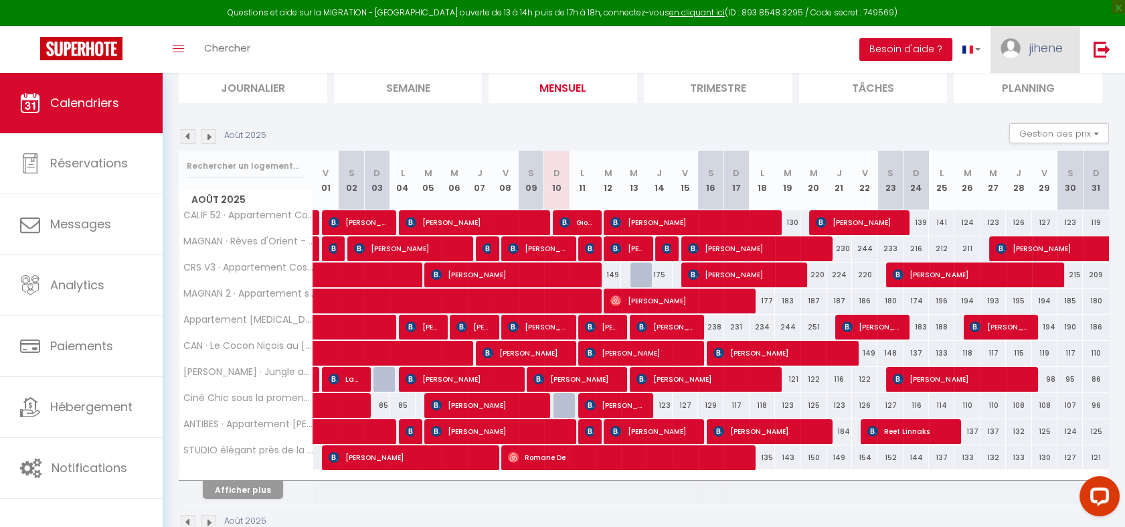
scroll to position [95, 0]
click at [1048, 37] on link "jihene" at bounding box center [1035, 49] width 89 height 47
click at [1019, 110] on link "Équipe" at bounding box center [1026, 117] width 99 height 23
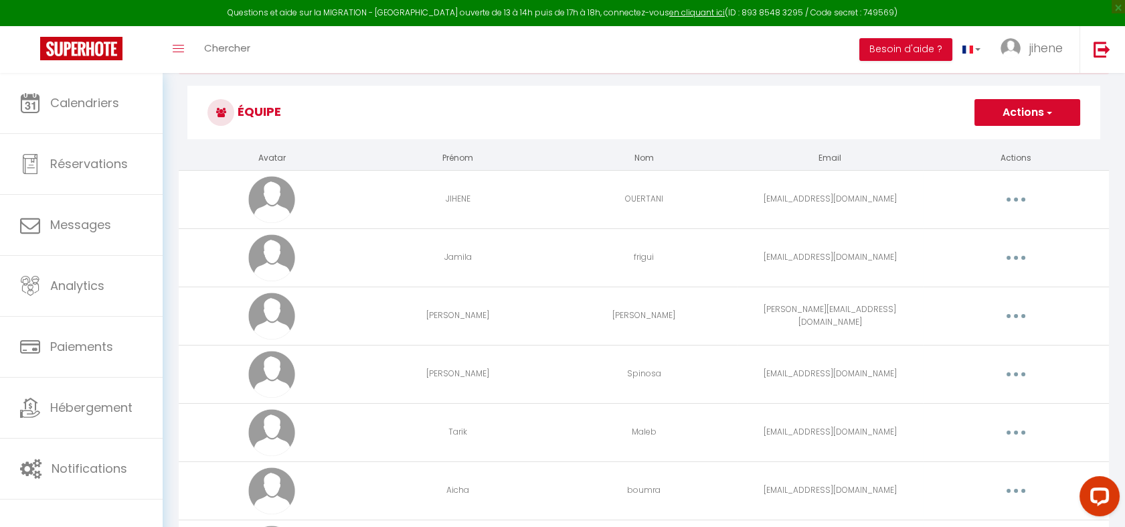
scroll to position [65, 0]
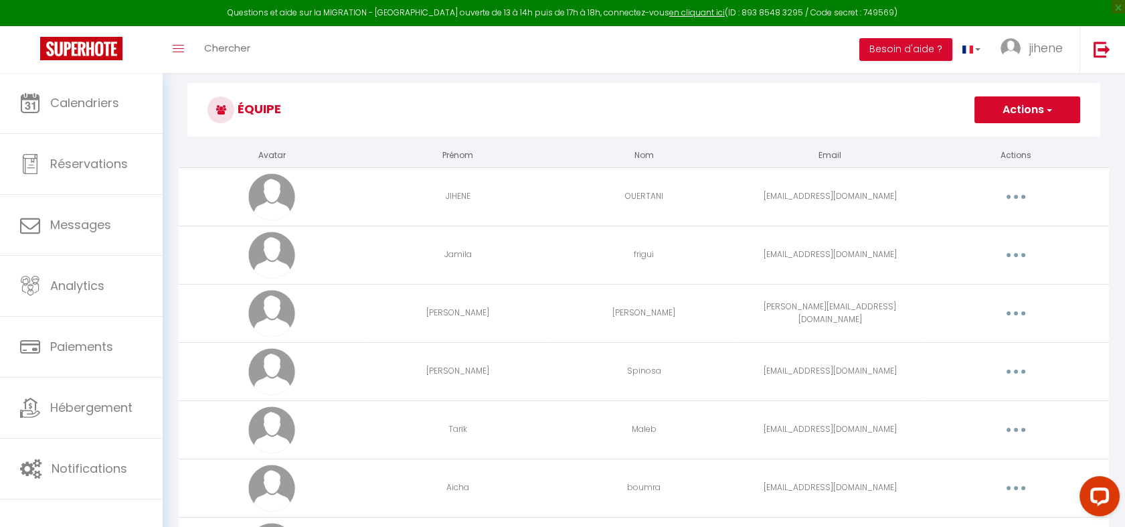
click at [1024, 251] on button "button" at bounding box center [1016, 254] width 37 height 21
click at [948, 279] on link "Editer" at bounding box center [981, 285] width 99 height 23
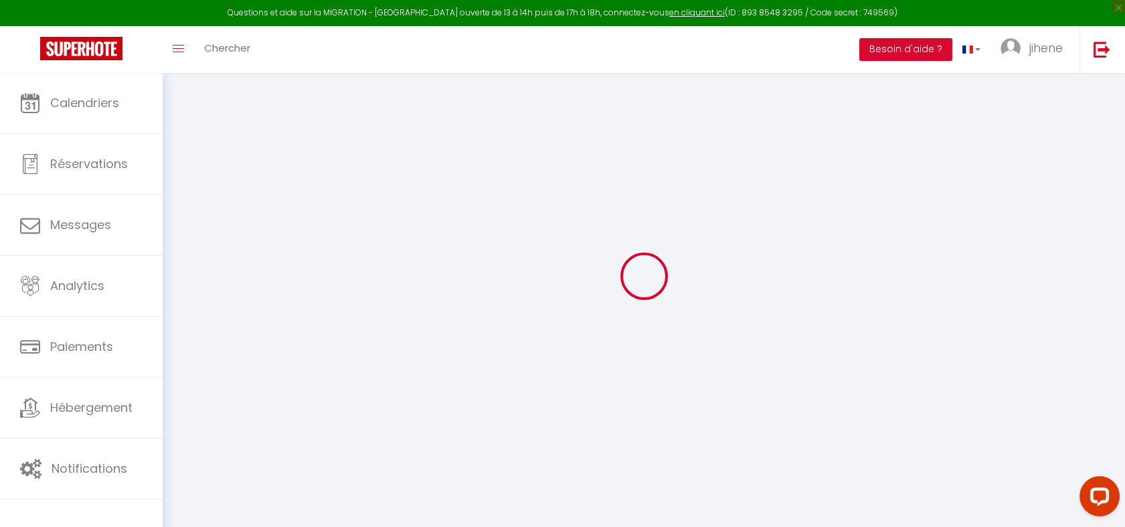
type input "Jamila"
type input "frigui"
type input "Hamdimanai1996@gmail.com"
type textarea "https://app.superhote.com/#/connect/JMguKn2NvX"
checkbox input "true"
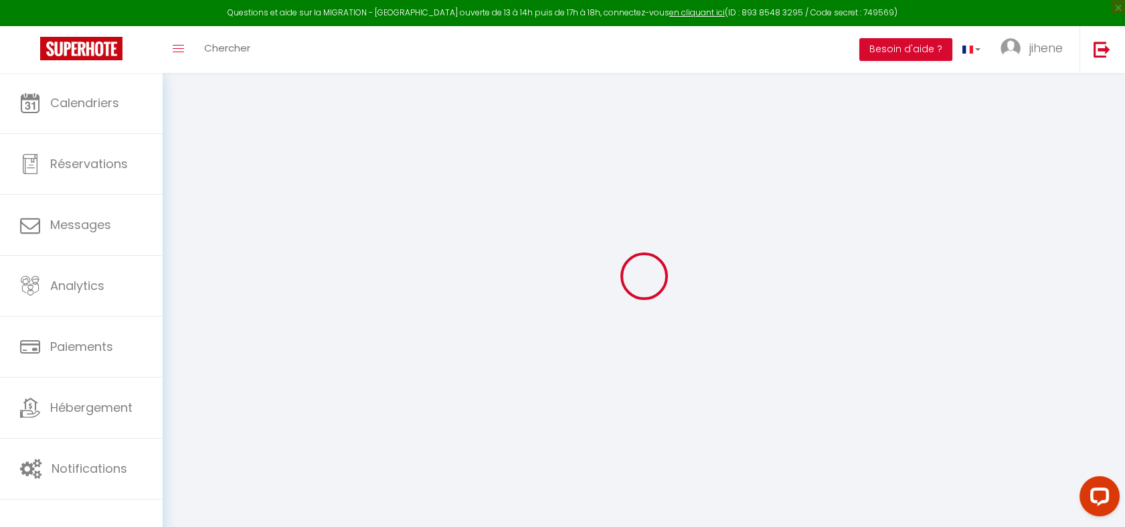
checkbox input "false"
checkbox input "true"
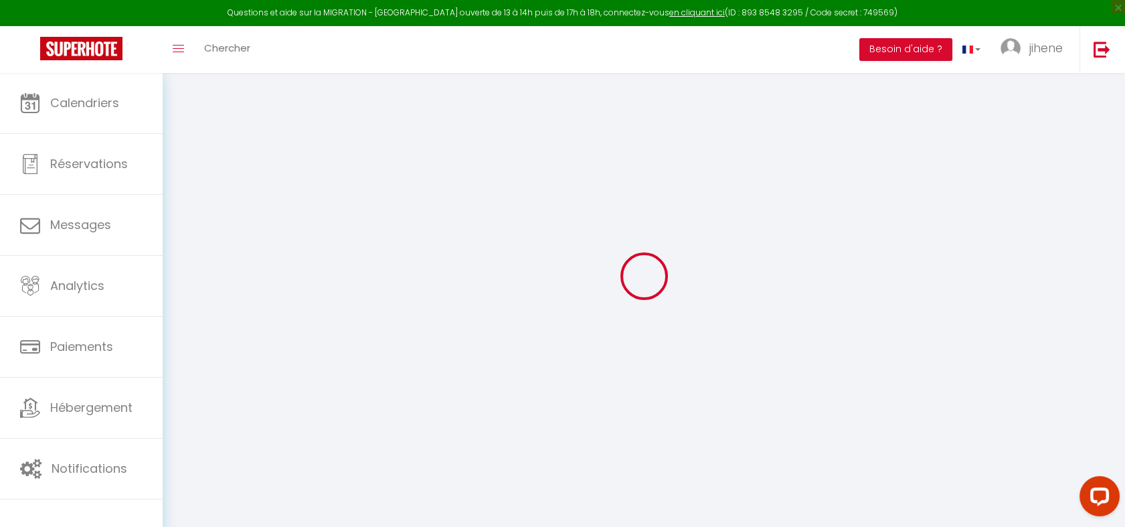
checkbox input "true"
checkbox input "false"
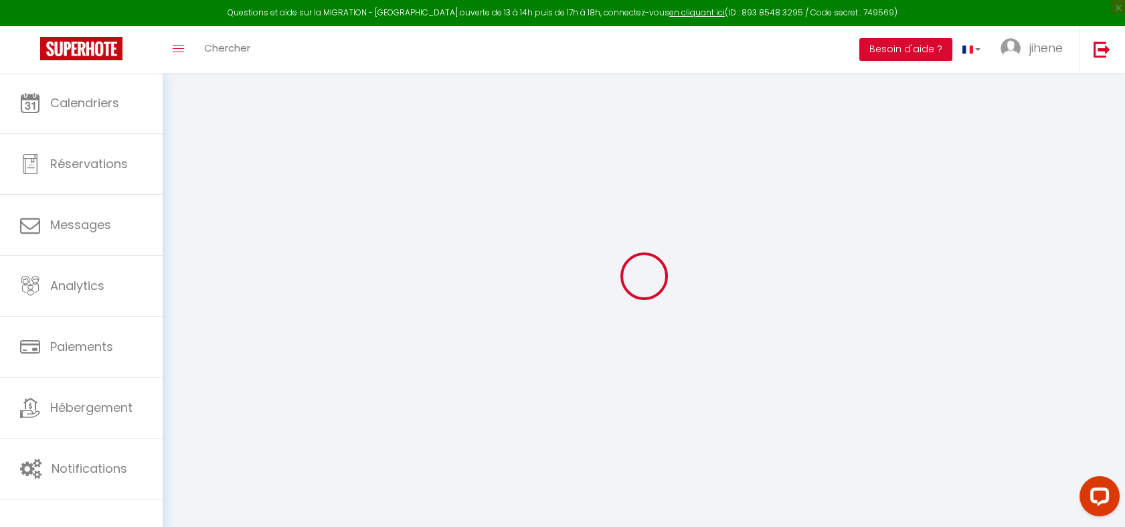
checkbox input "false"
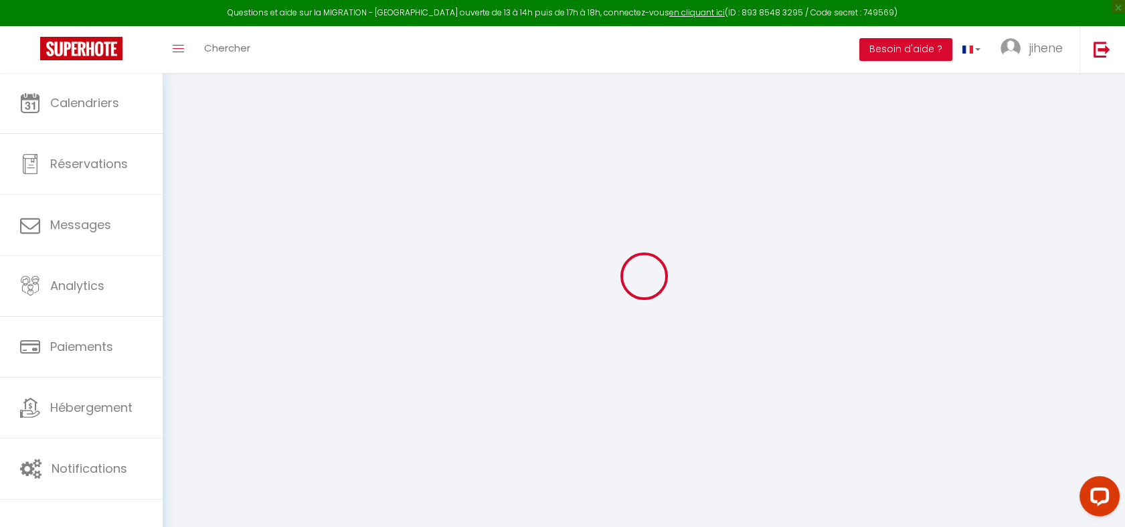
select select
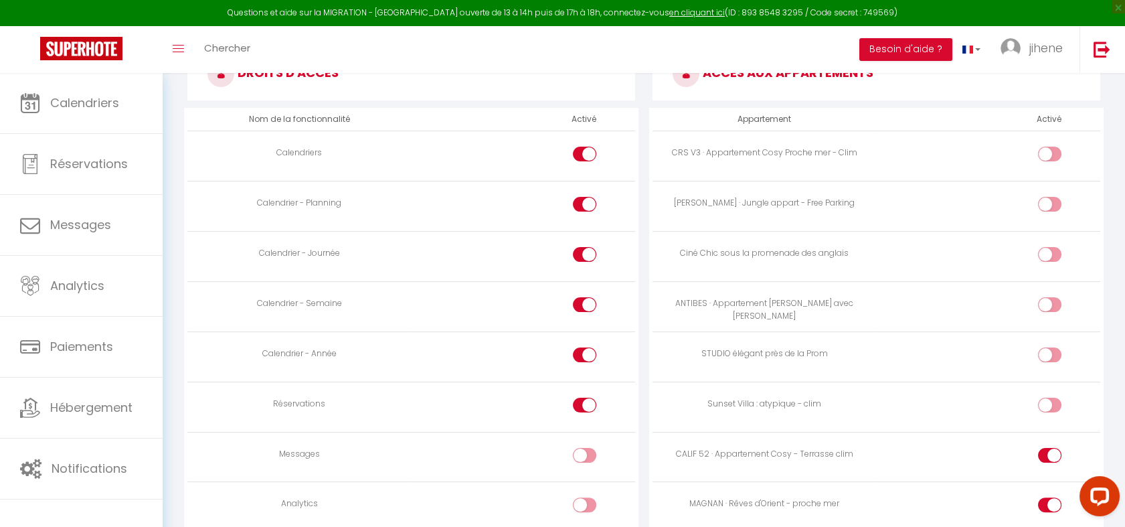
scroll to position [779, 0]
click at [1055, 255] on input "checkbox" at bounding box center [1061, 258] width 23 height 20
checkbox input "true"
click at [1052, 153] on input "checkbox" at bounding box center [1061, 157] width 23 height 20
checkbox input "true"
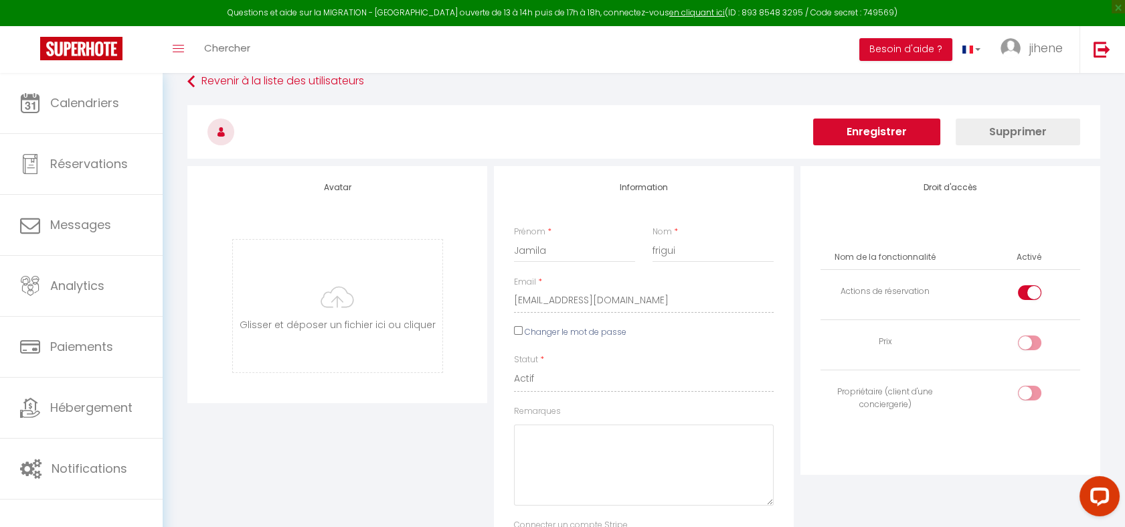
scroll to position [0, 0]
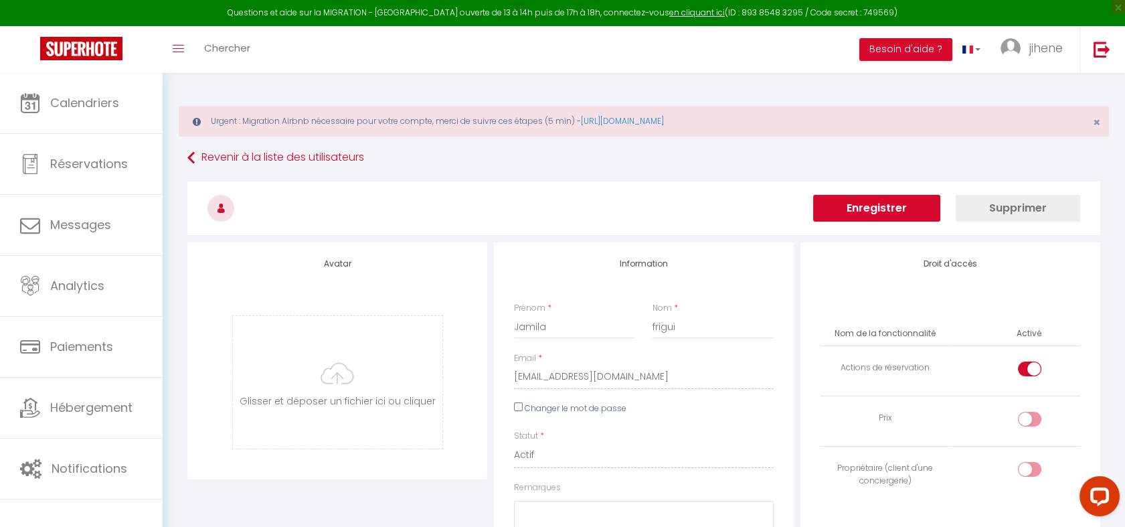
click at [882, 210] on button "Enregistrer" at bounding box center [876, 208] width 127 height 27
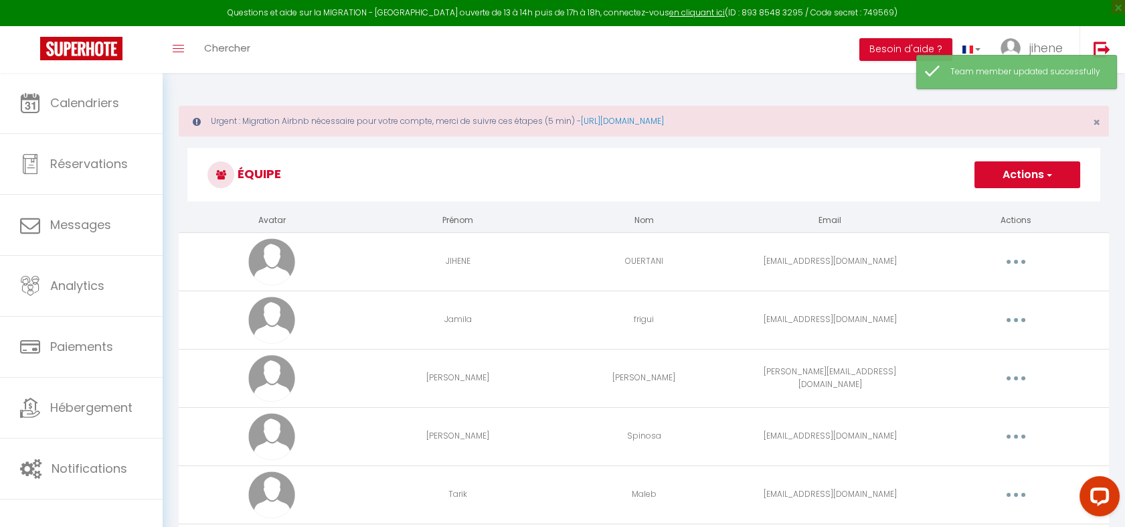
click at [734, 46] on div "Toggle menubar Chercher BUTTON Besoin d'aide ? jihene Paramètres Équipe" at bounding box center [606, 49] width 1018 height 47
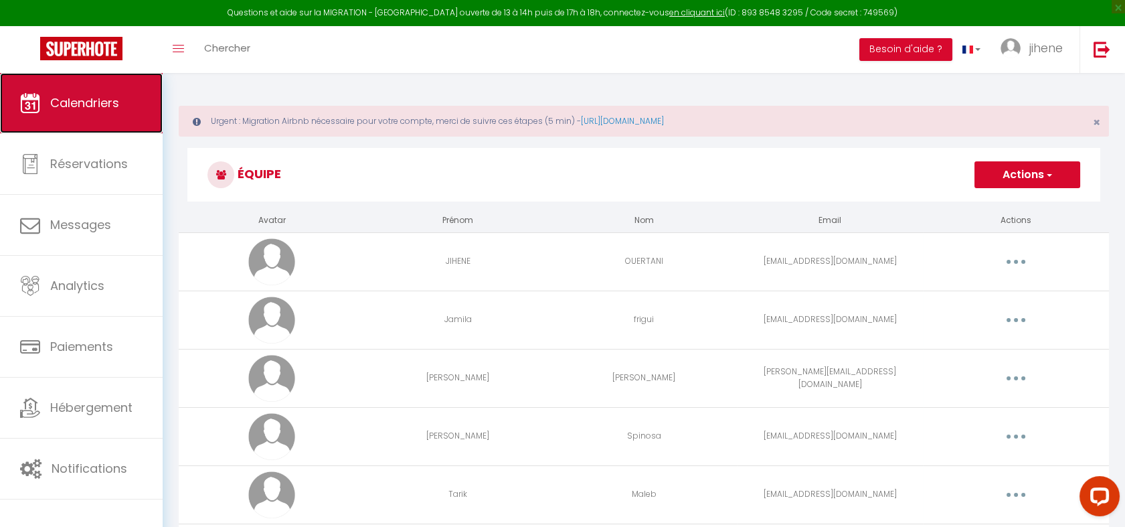
click at [94, 111] on link "Calendriers" at bounding box center [81, 103] width 163 height 60
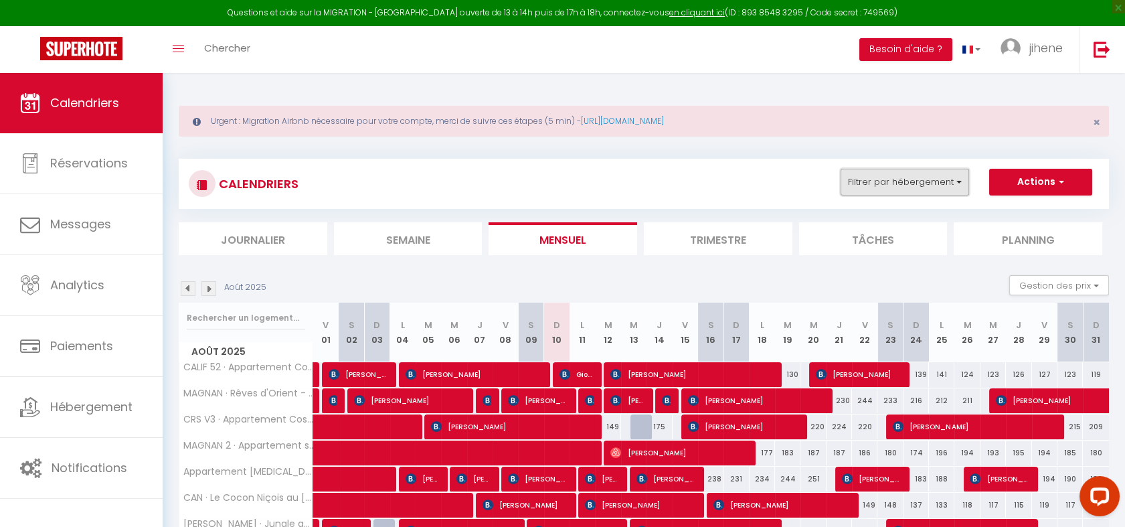
click at [911, 184] on button "Filtrer par hébergement" at bounding box center [905, 182] width 129 height 27
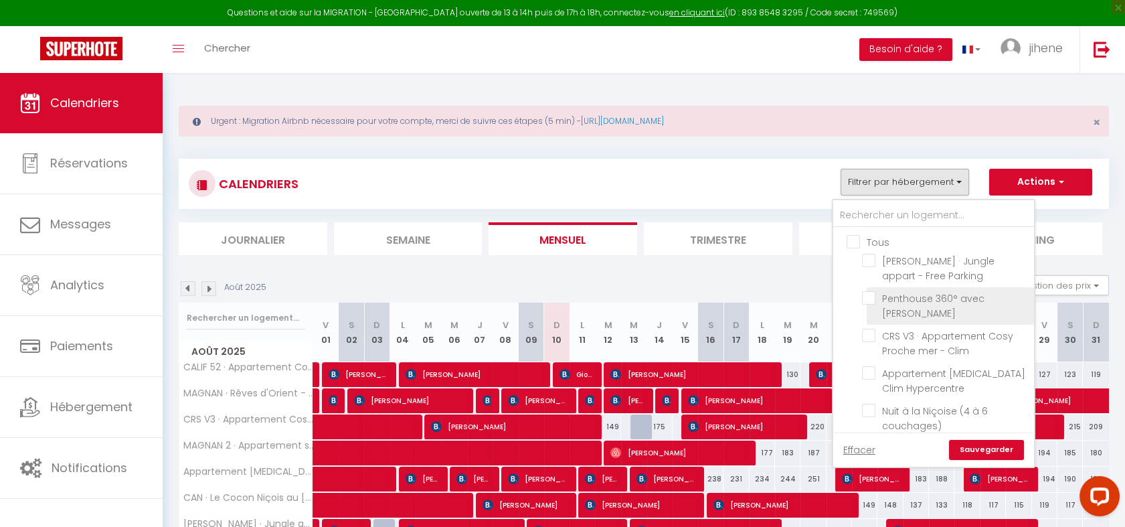
click at [874, 301] on input "Penthouse 360° avec [PERSON_NAME]" at bounding box center [945, 297] width 167 height 13
checkbox input "true"
checkbox input "false"
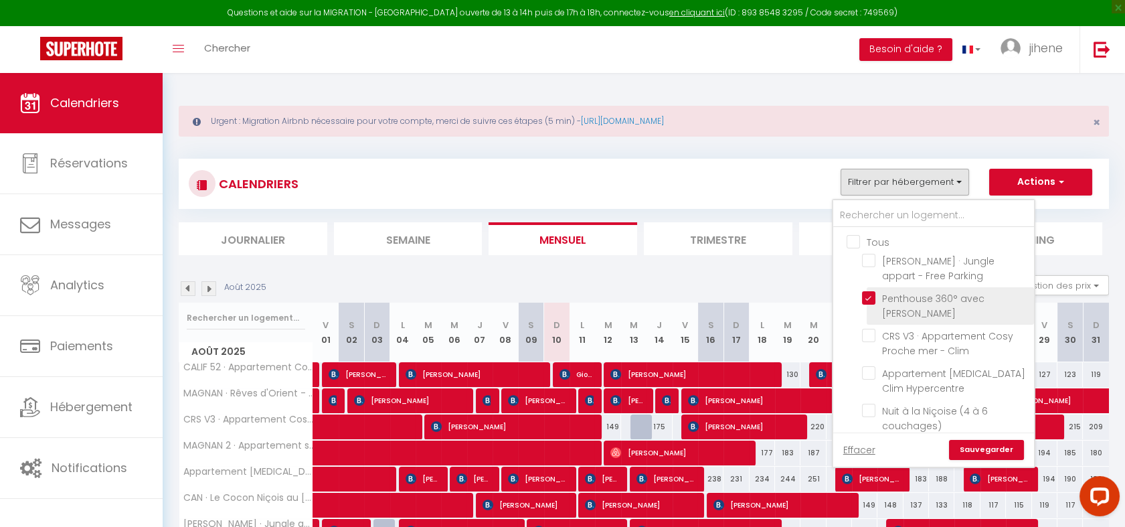
checkbox input "false"
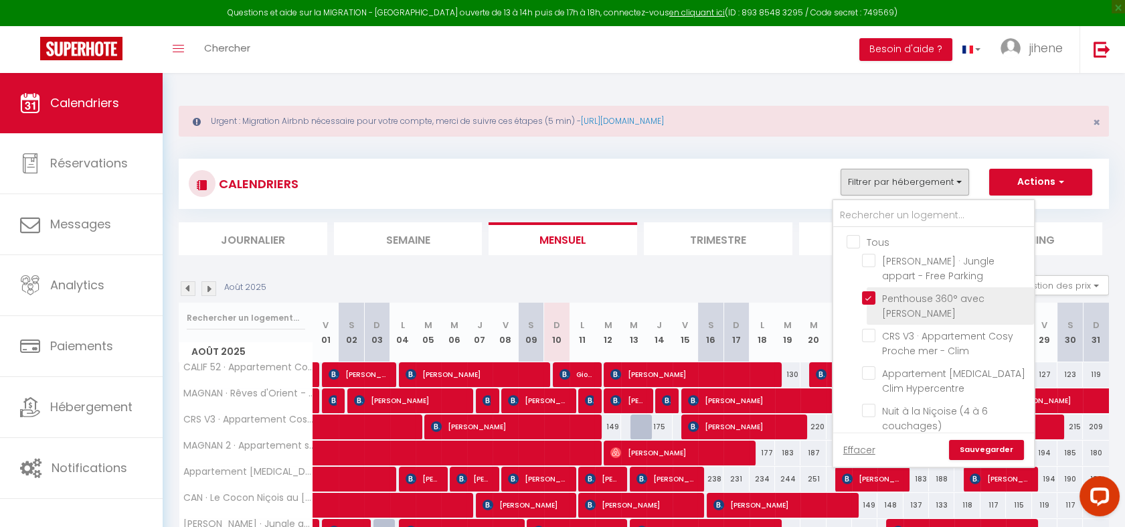
checkbox input "false"
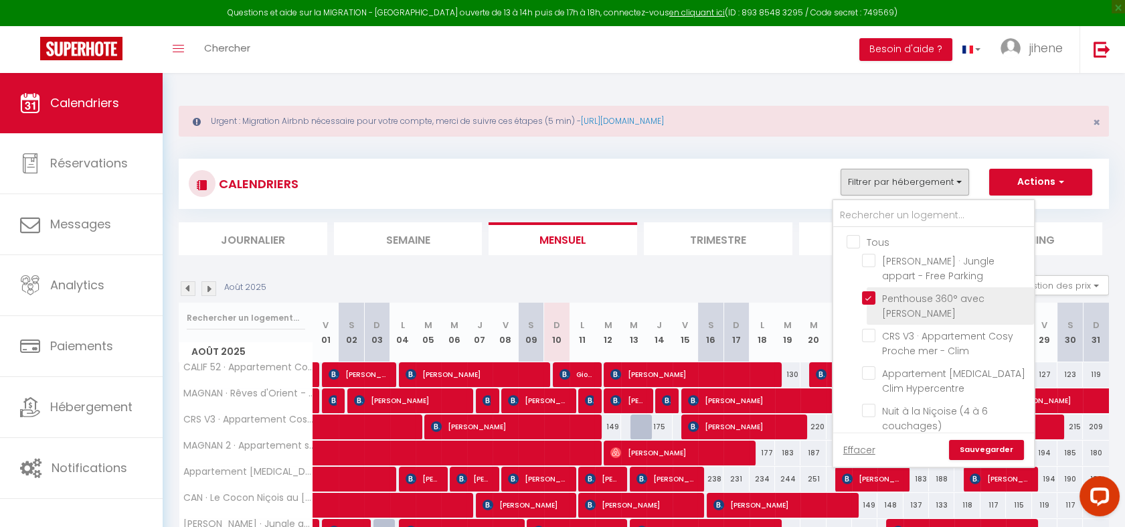
checkbox input "false"
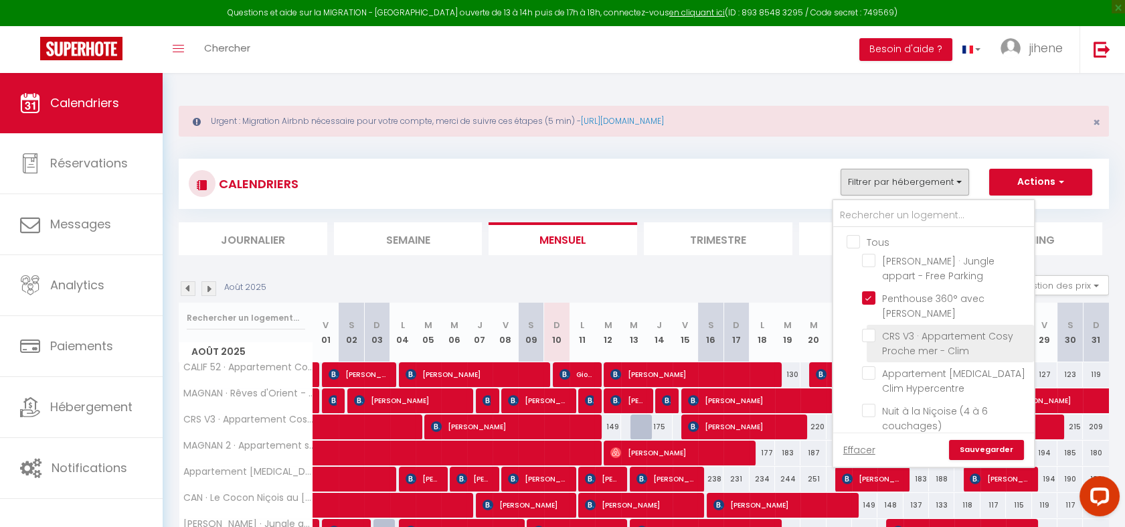
click at [872, 329] on input "CRS V3 · Appartement Cosy Proche mer - Clim" at bounding box center [945, 335] width 167 height 13
checkbox input "true"
checkbox input "false"
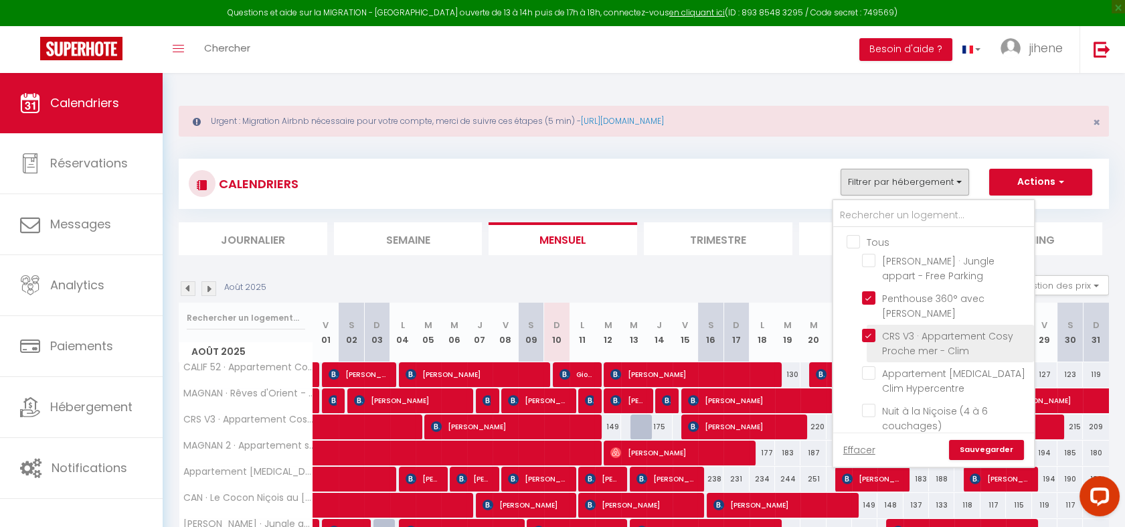
checkbox input "false"
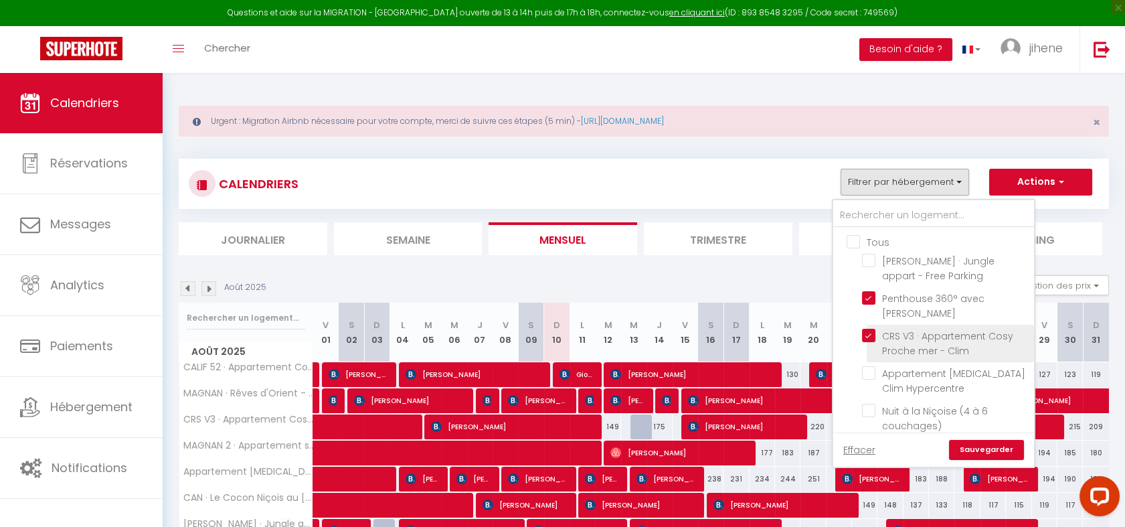
checkbox input "false"
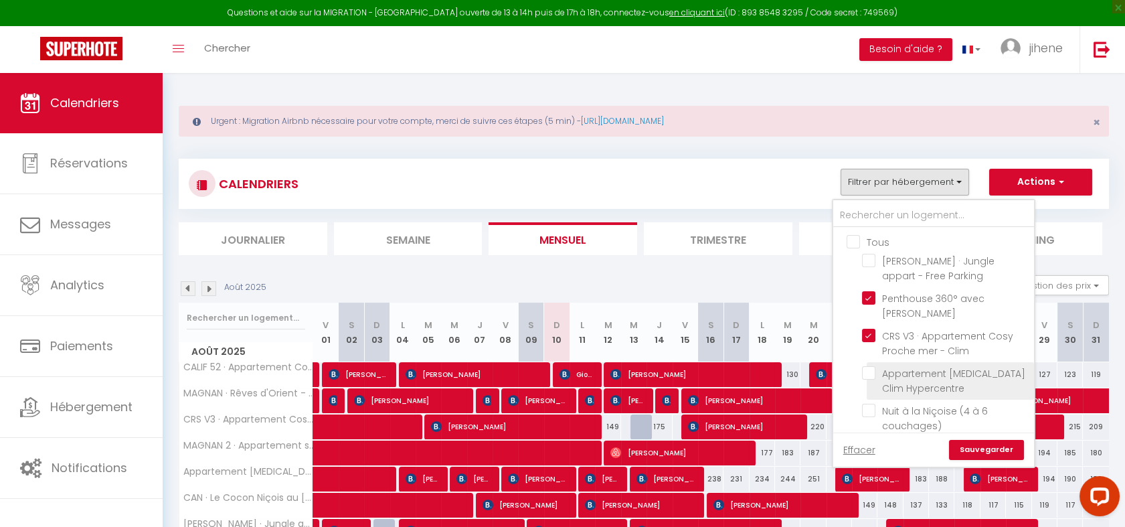
click at [871, 366] on input "Appartement [MEDICAL_DATA] Clim Hypercentre" at bounding box center [945, 372] width 167 height 13
checkbox input "true"
checkbox input "false"
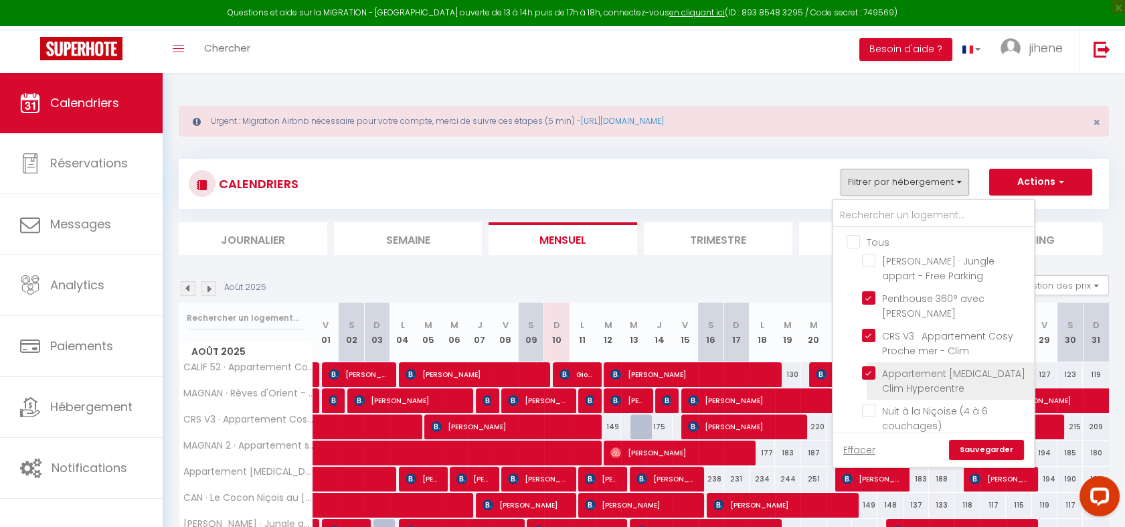
checkbox input "false"
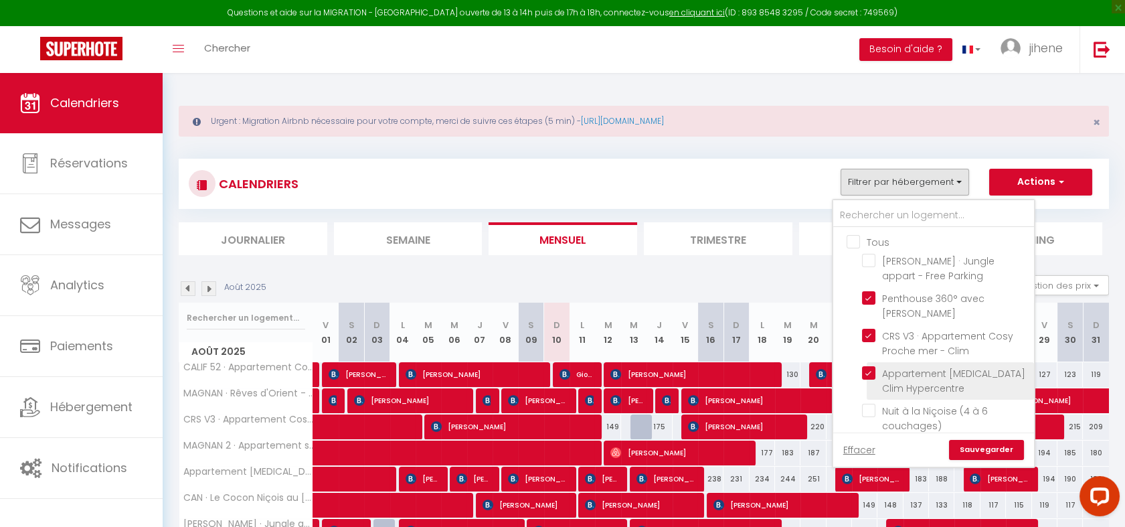
checkbox input "false"
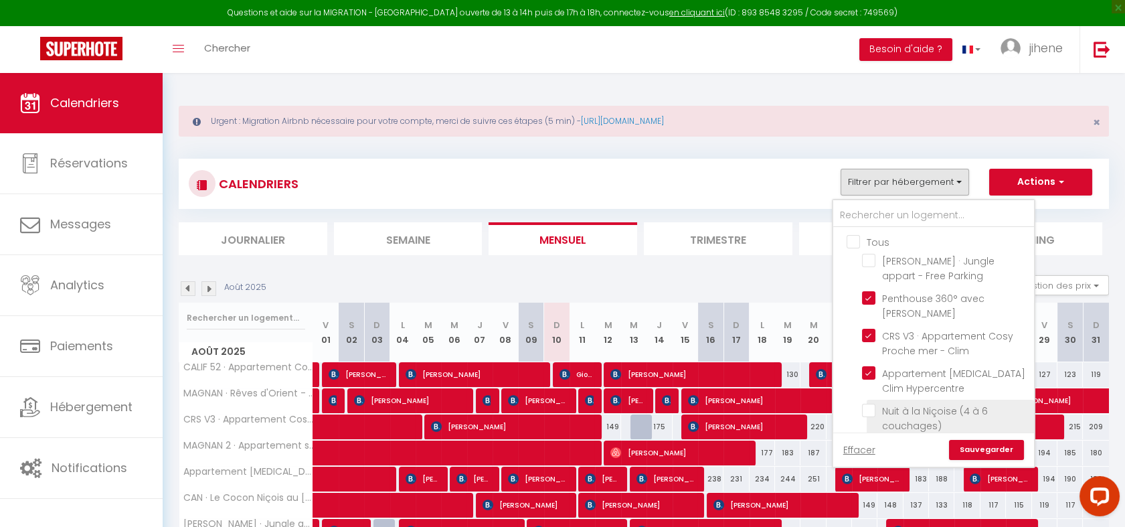
click at [868, 404] on input "Nuit à la Niçoise (4 à 6 couchages)" at bounding box center [945, 410] width 167 height 13
checkbox input "true"
checkbox input "false"
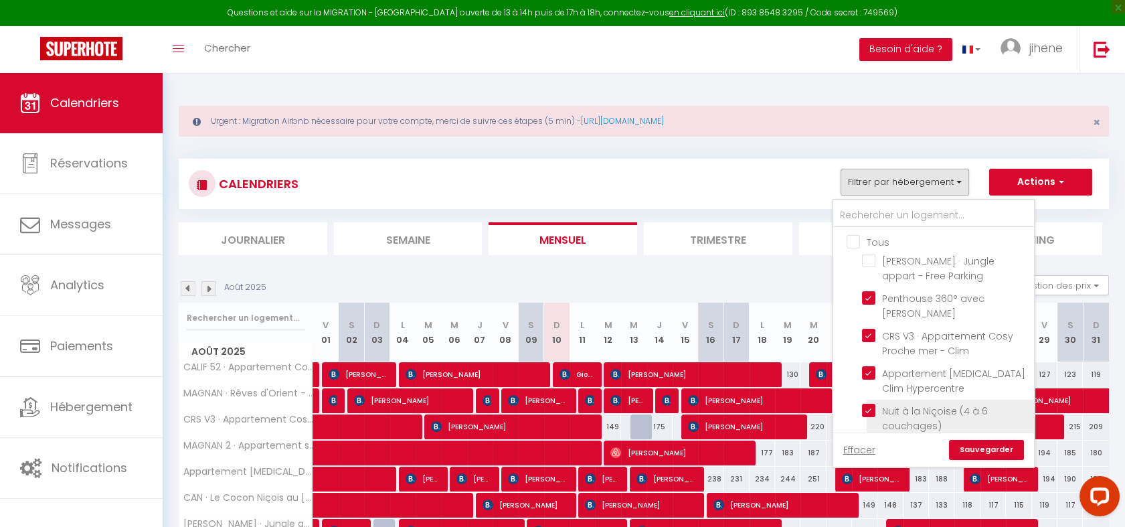
checkbox input "false"
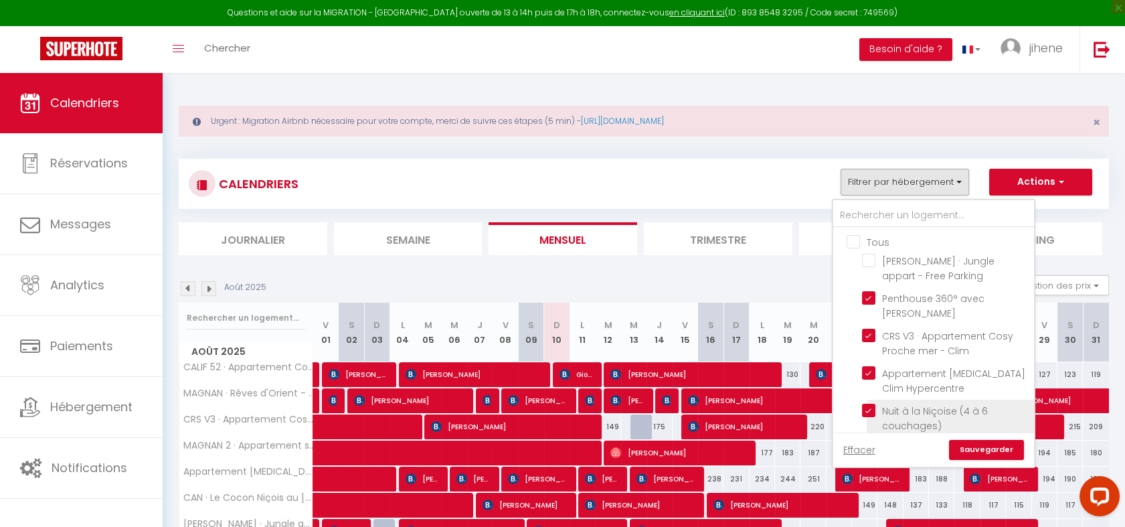
checkbox input "false"
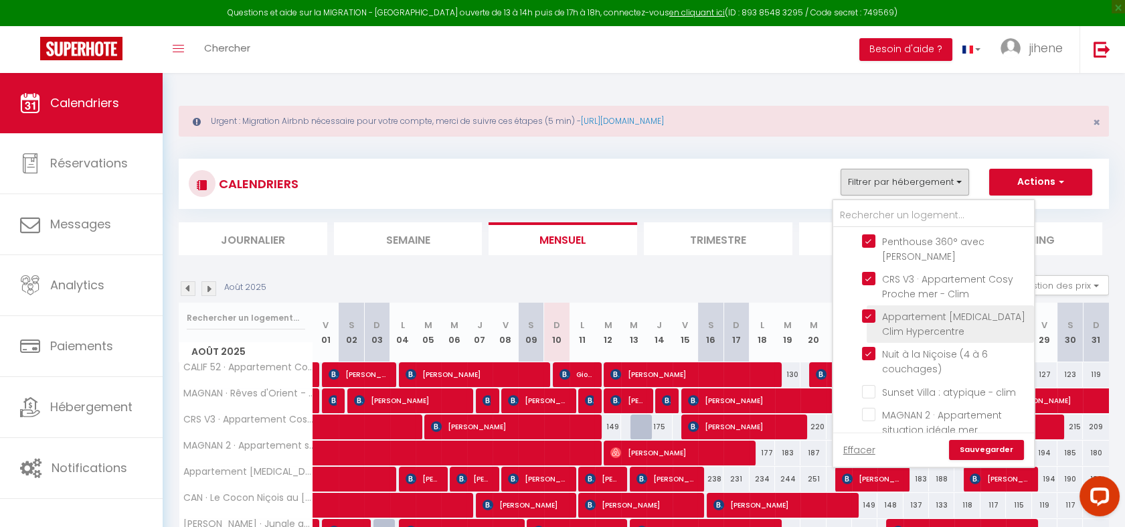
scroll to position [62, 0]
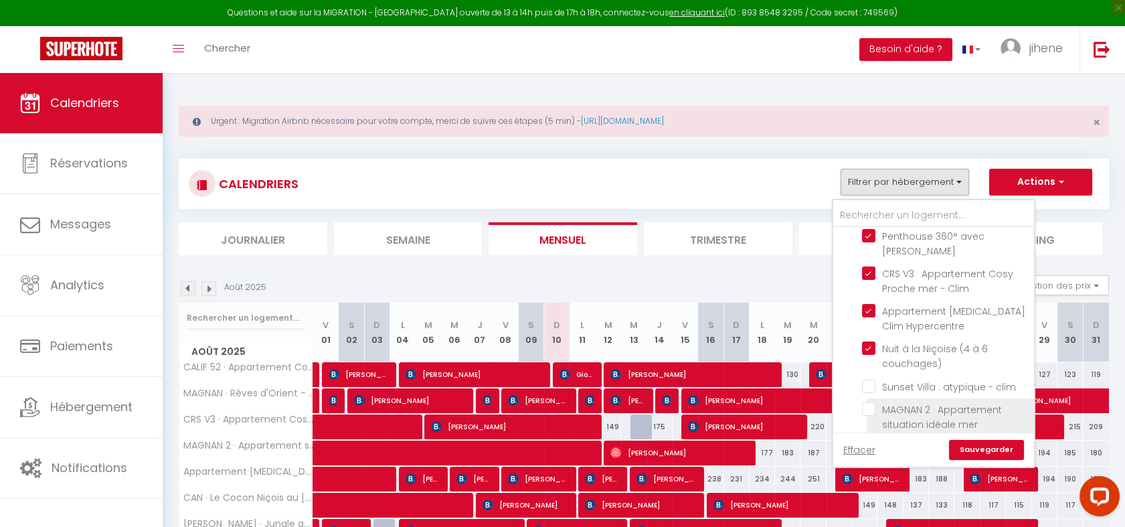
click at [876, 402] on input "MAGNAN 2 · Appartement situation idéale mer" at bounding box center [945, 408] width 167 height 13
checkbox input "true"
checkbox input "false"
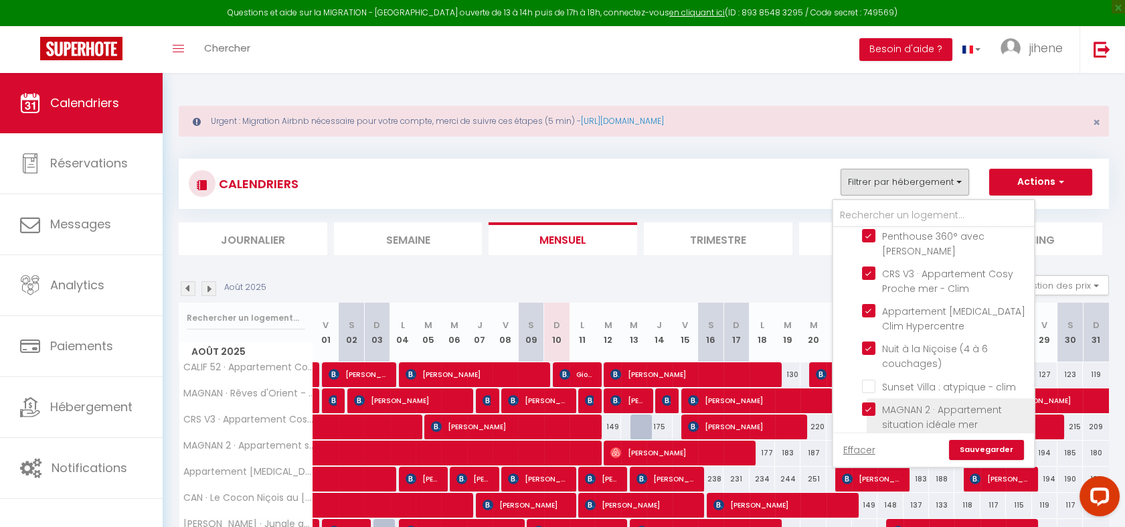
checkbox input "false"
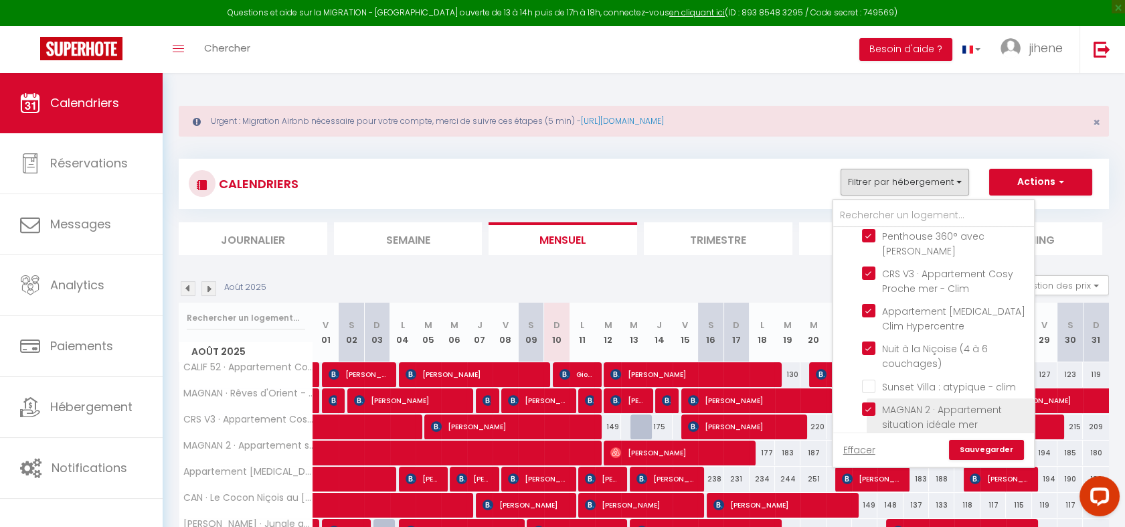
checkbox input "false"
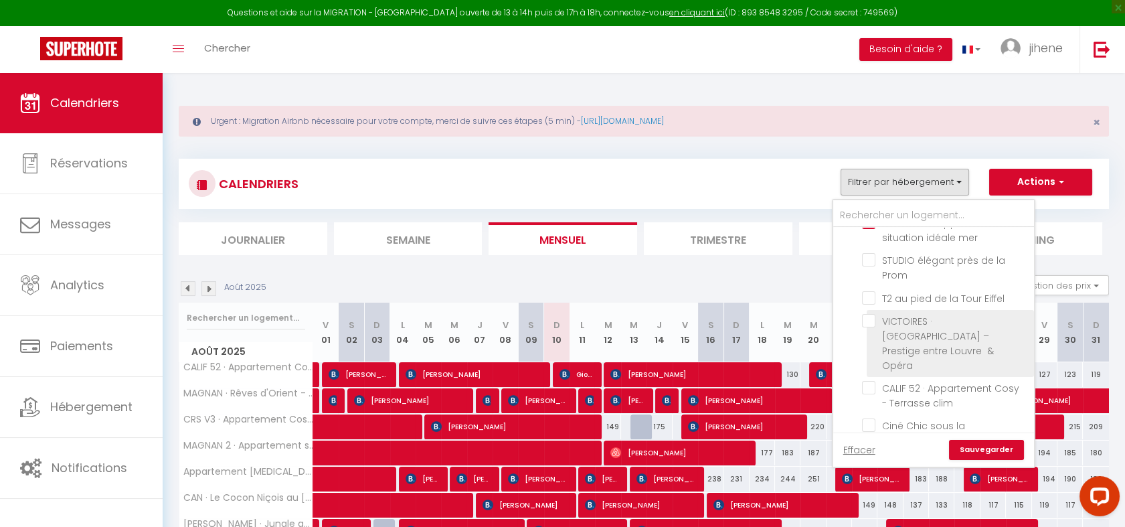
scroll to position [250, 0]
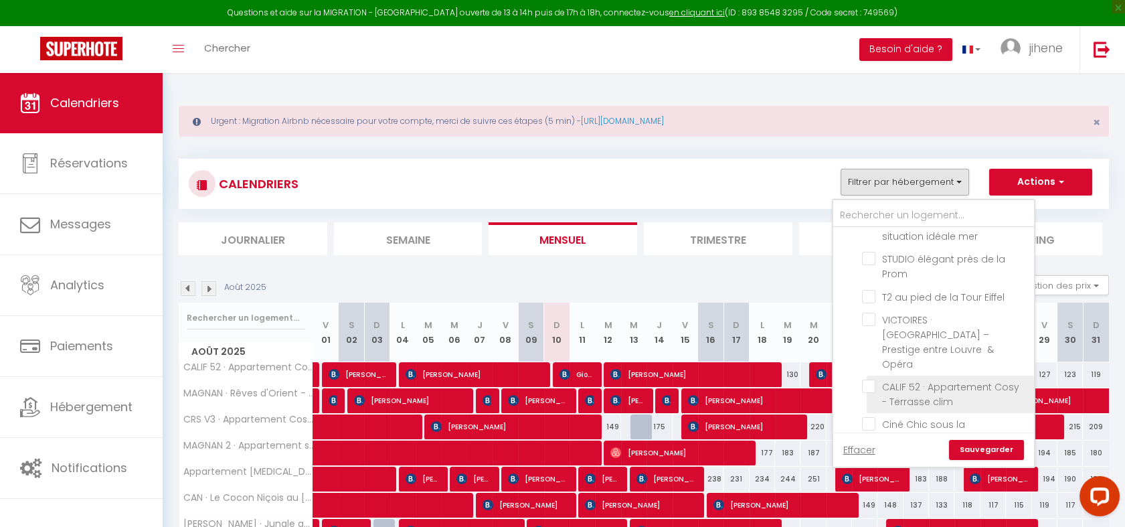
click at [873, 380] on input "CALIF 52 · Appartement Cosy - Terrasse clim" at bounding box center [945, 386] width 167 height 13
checkbox input "true"
checkbox input "false"
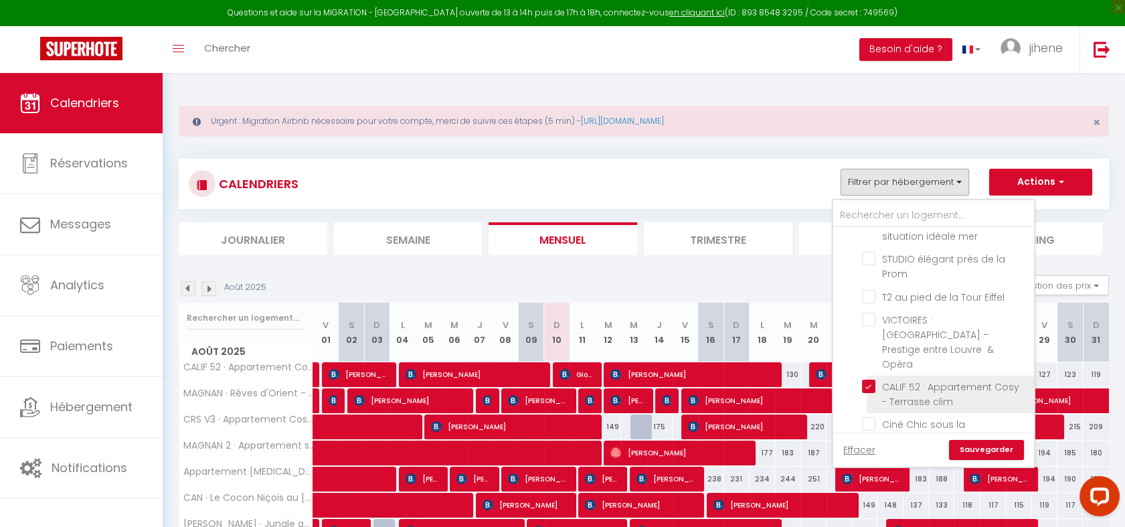
checkbox input "false"
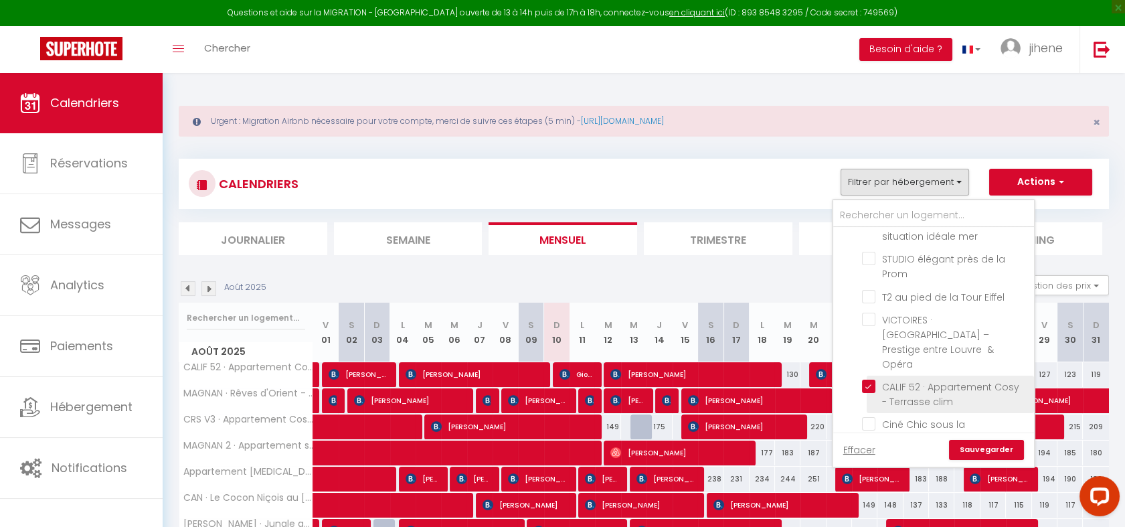
checkbox input "false"
click at [869, 417] on input "Ciné Chic sous la promenade des anglais" at bounding box center [945, 423] width 167 height 13
checkbox input "true"
checkbox input "false"
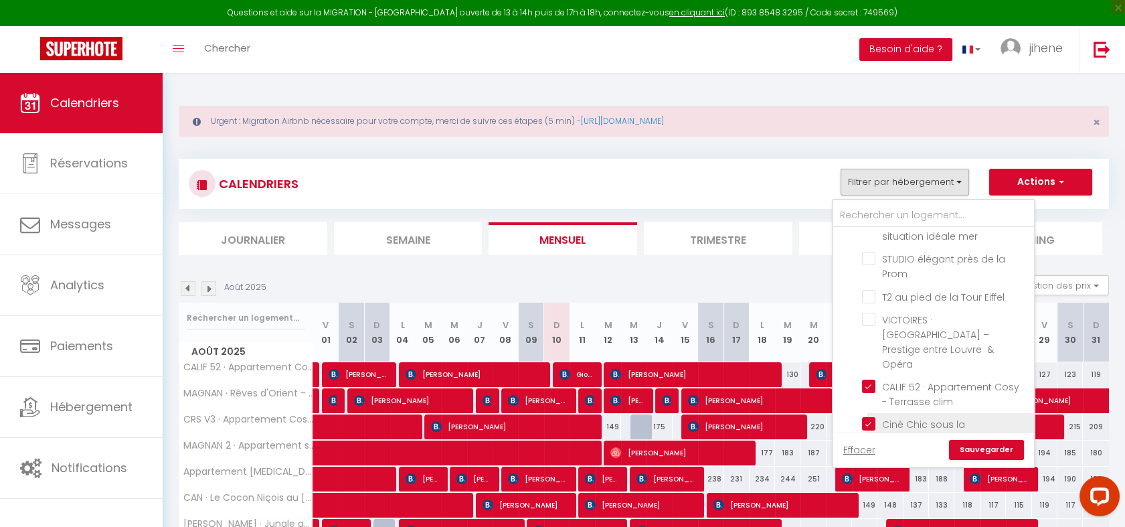
checkbox input "false"
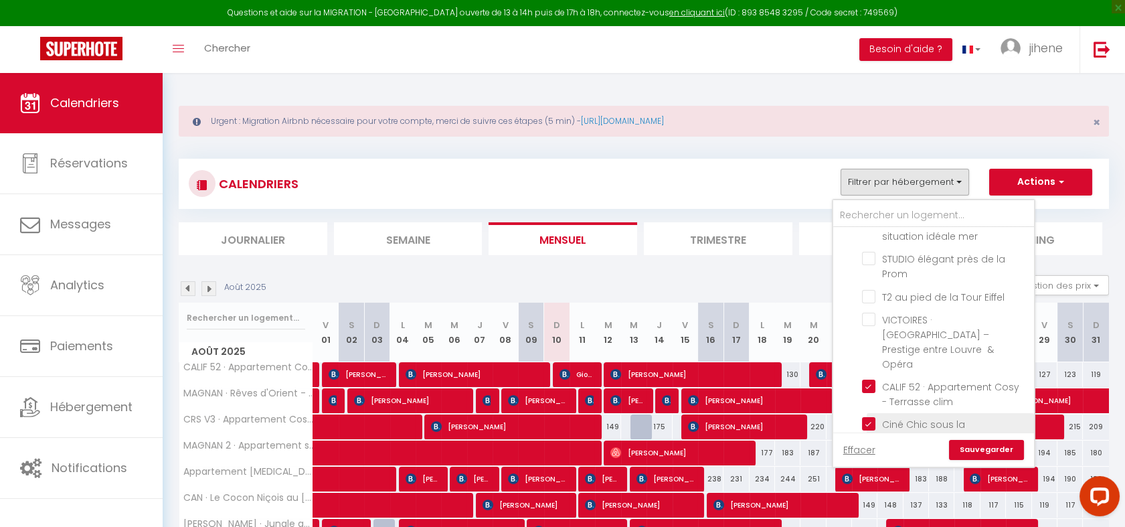
checkbox input "false"
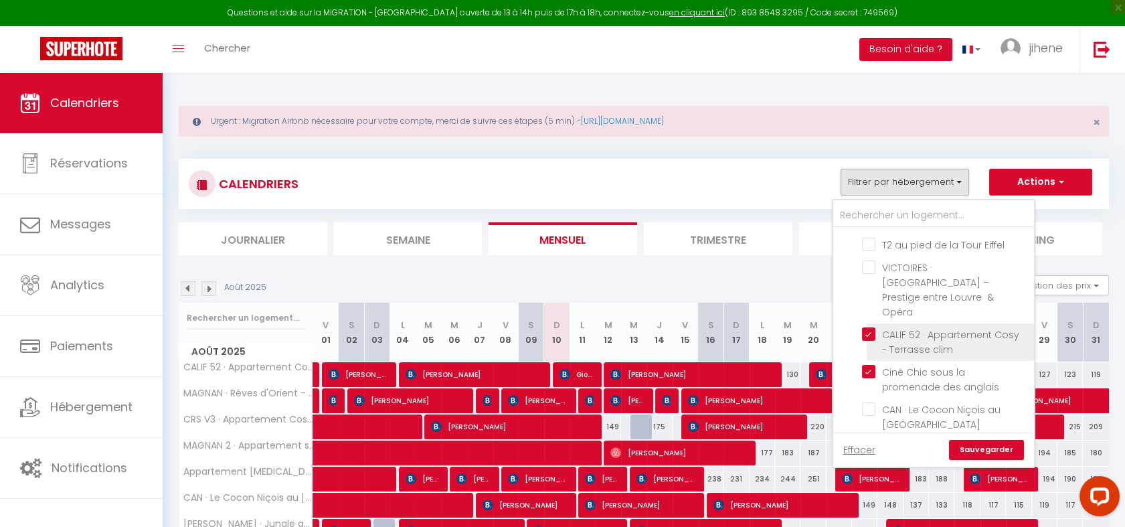
scroll to position [303, 0]
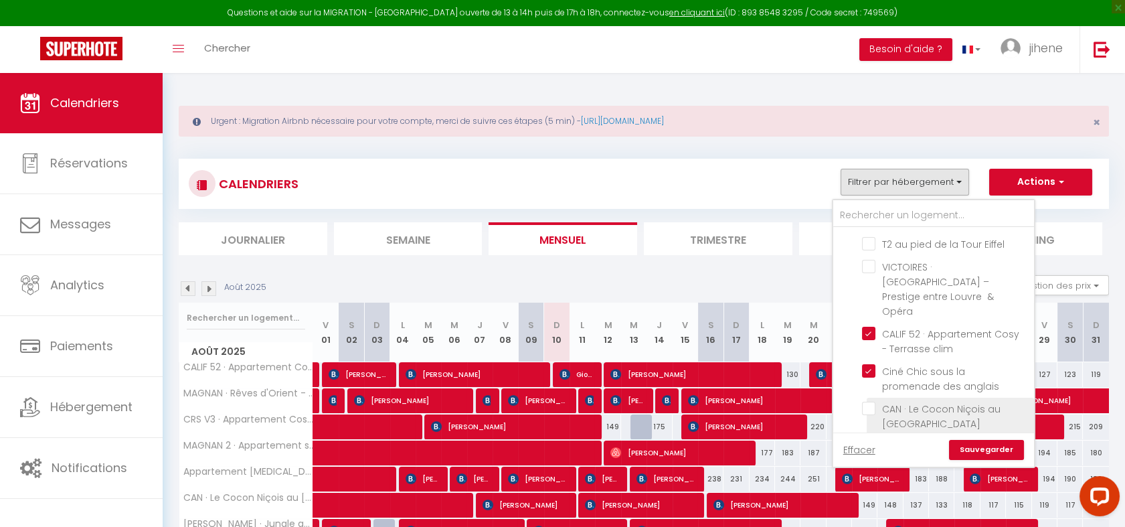
click at [876, 402] on input "CAN · Le Cocon Niçois au [GEOGRAPHIC_DATA]" at bounding box center [945, 408] width 167 height 13
checkbox input "true"
checkbox input "false"
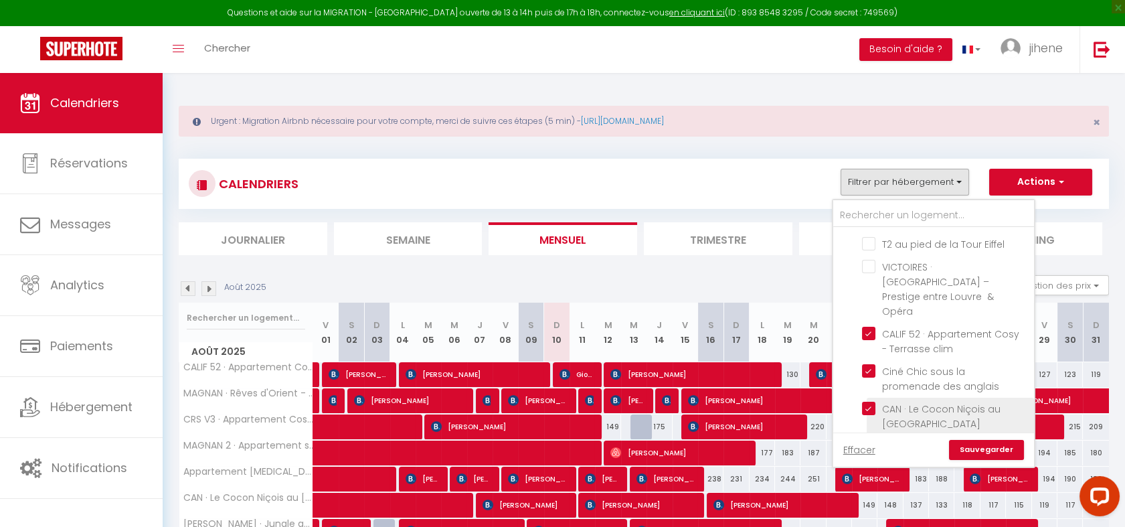
checkbox input "false"
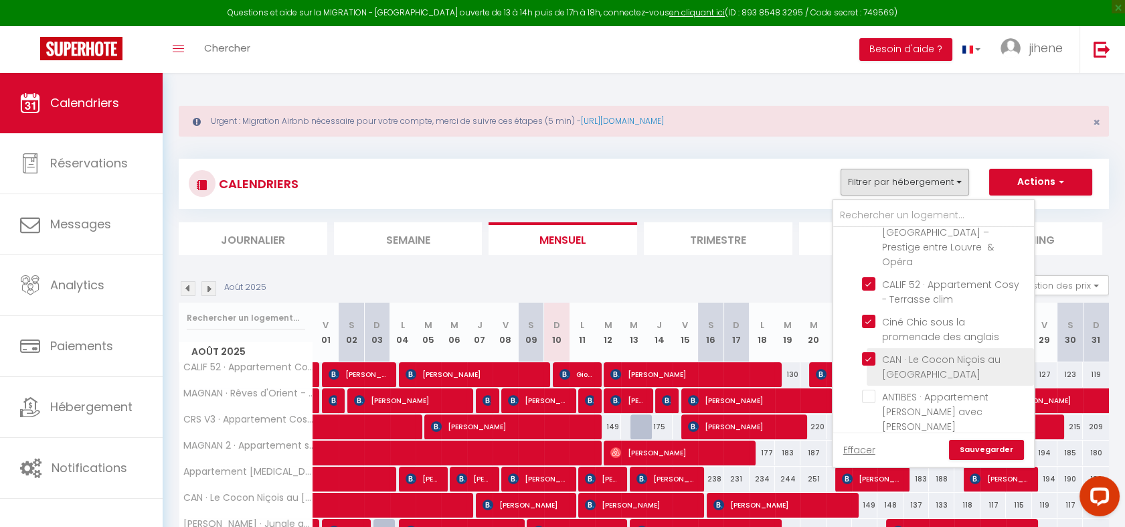
scroll to position [356, 0]
click at [874, 439] on input "MAGNAN · Rêves d'Orient - proche mer" at bounding box center [945, 445] width 167 height 13
checkbox input "true"
checkbox input "false"
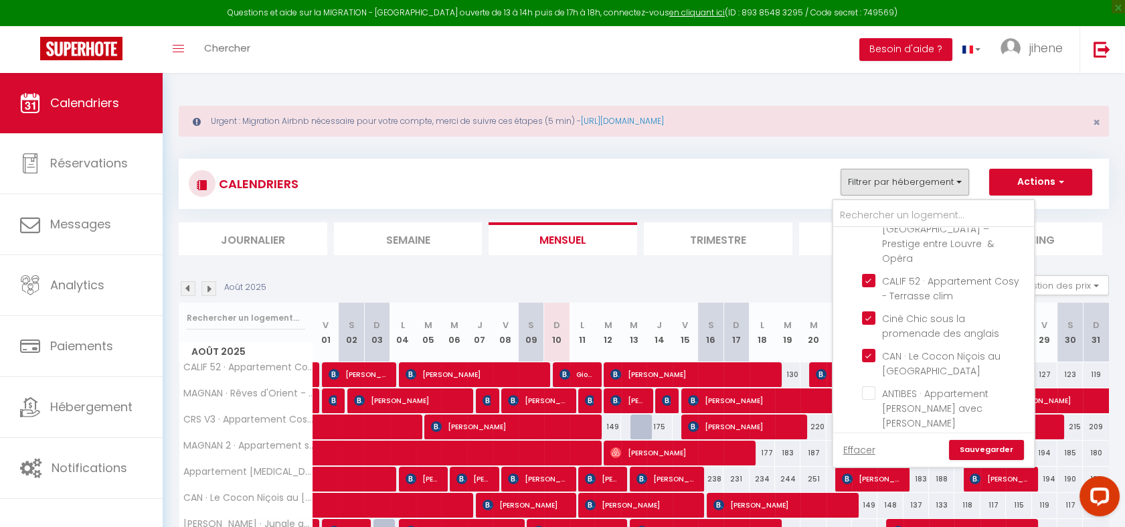
checkbox input "false"
click at [989, 454] on link "Sauvegarder" at bounding box center [986, 450] width 75 height 20
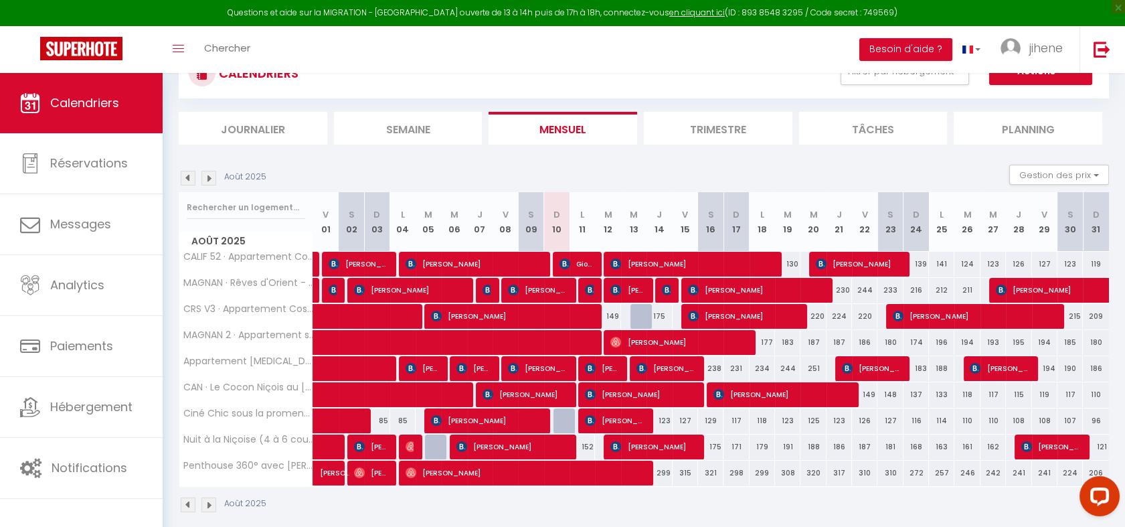
scroll to position [116, 0]
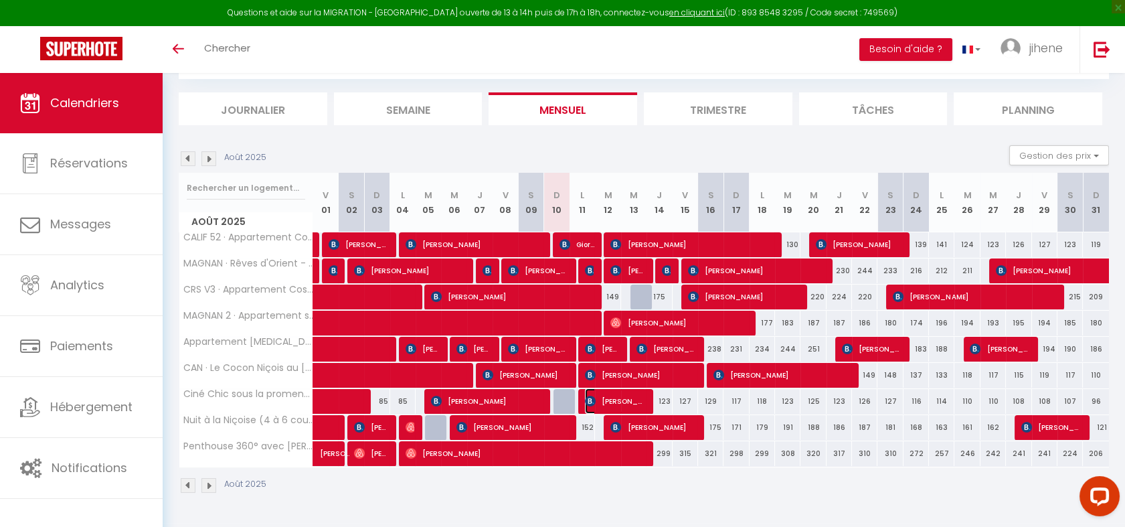
click at [605, 402] on span "[PERSON_NAME]" at bounding box center [615, 400] width 61 height 25
select select "OK"
select select "KO"
select select "0"
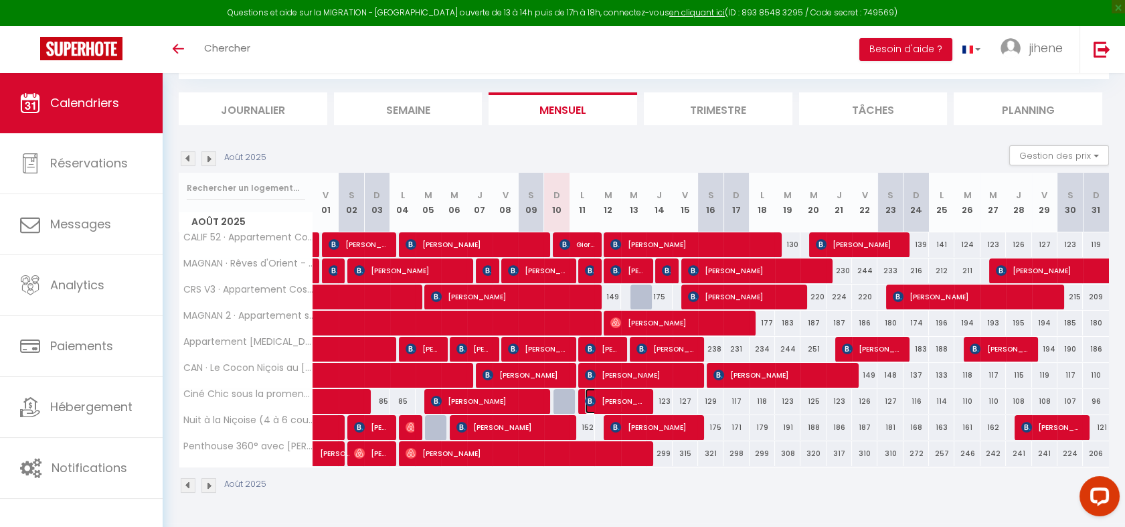
select select "1"
select select
